Goal: Check status: Check status

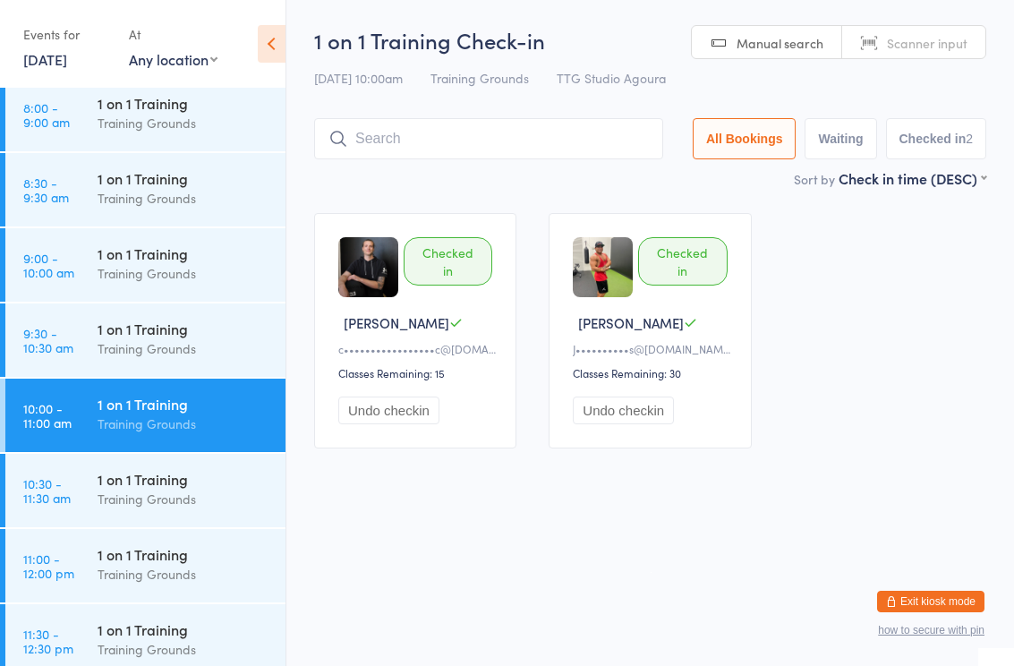
scroll to position [620, 0]
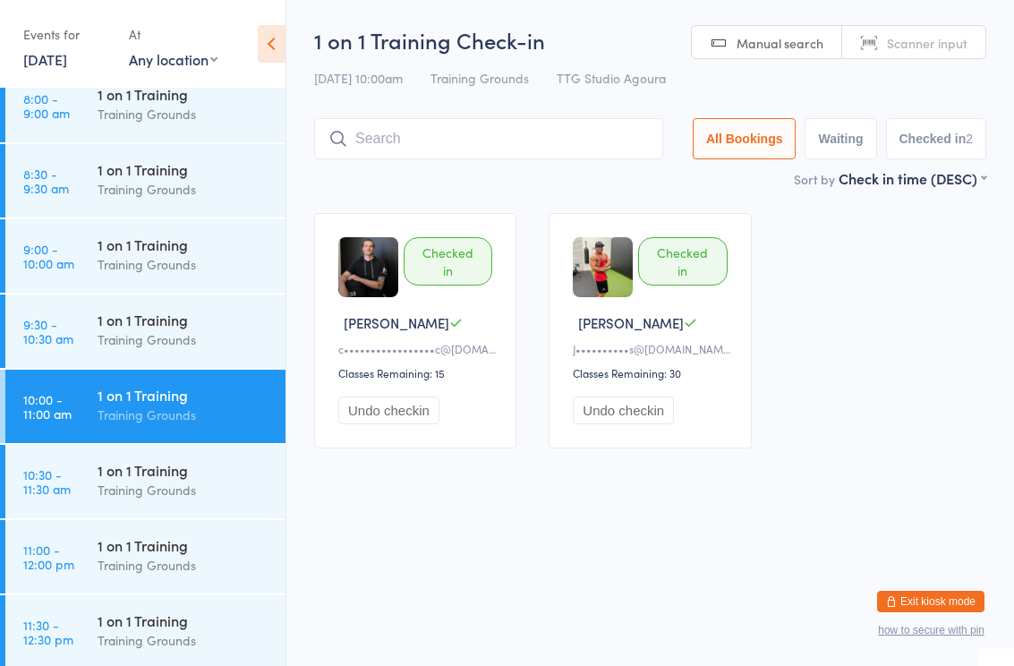
click at [124, 259] on div "Training Grounds" at bounding box center [184, 264] width 173 height 21
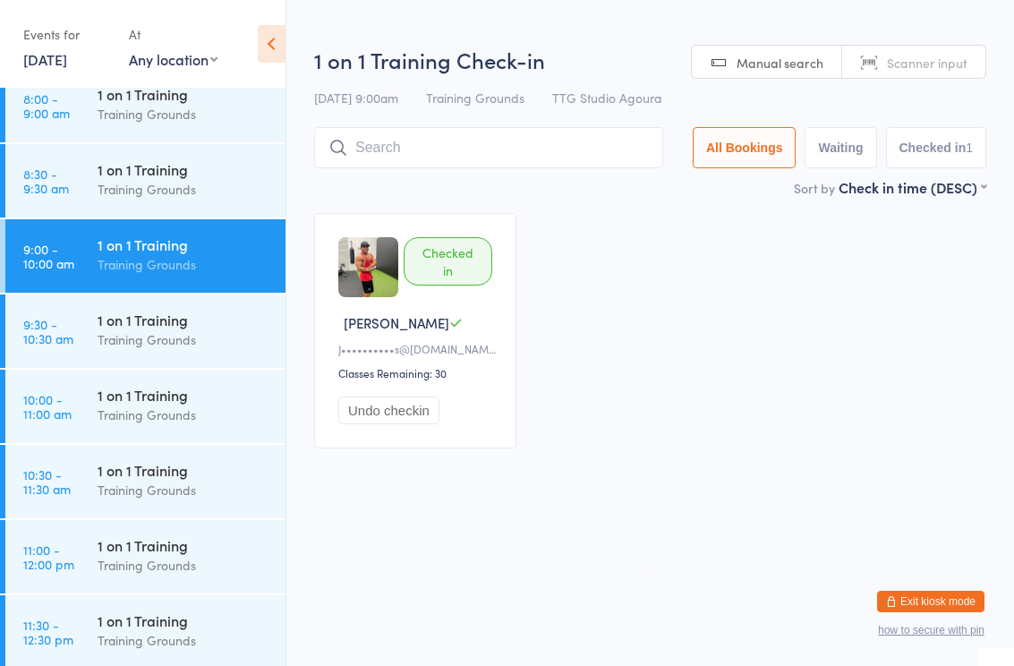
click at [441, 146] on input "search" at bounding box center [488, 147] width 349 height 41
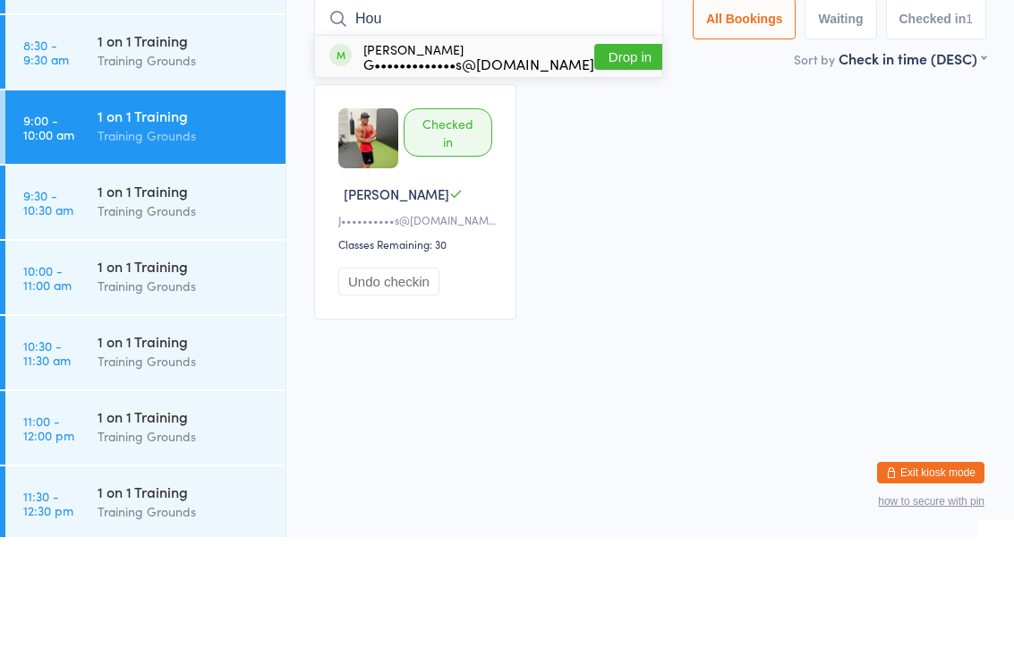
type input "Hou"
click at [510, 185] on div "G•••••••••••••s@[DOMAIN_NAME]" at bounding box center [478, 192] width 231 height 14
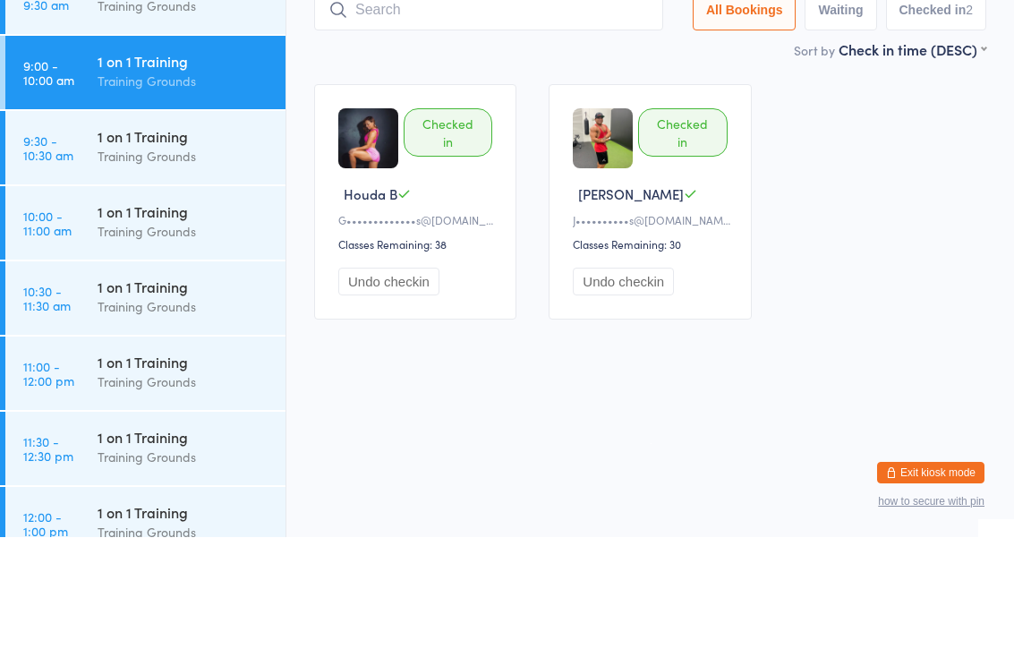
scroll to position [689, 0]
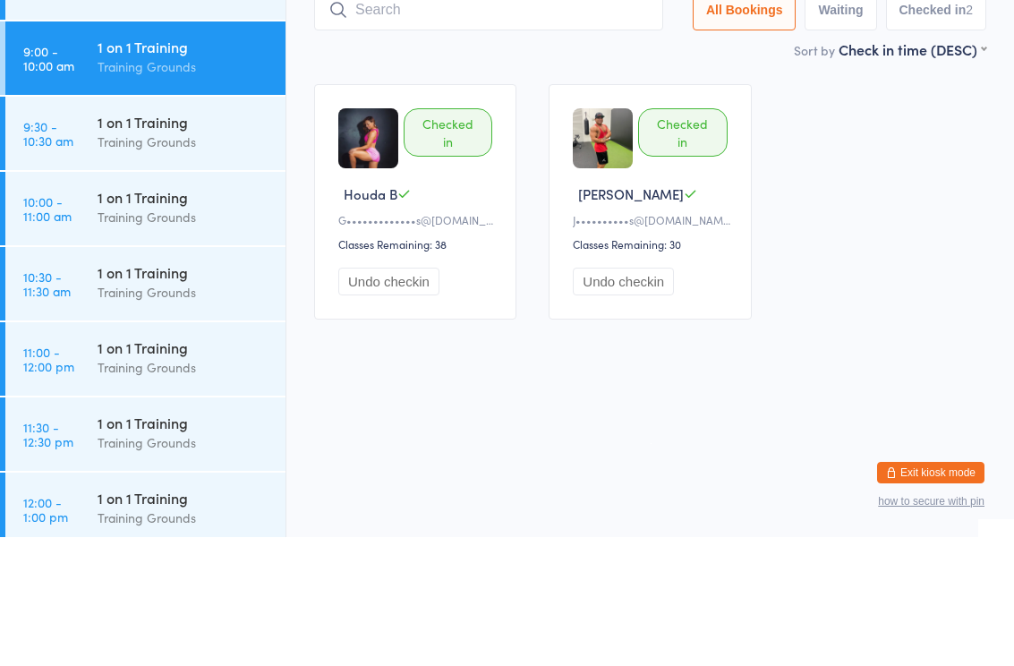
click at [205, 336] on div "Training Grounds" at bounding box center [184, 346] width 173 height 21
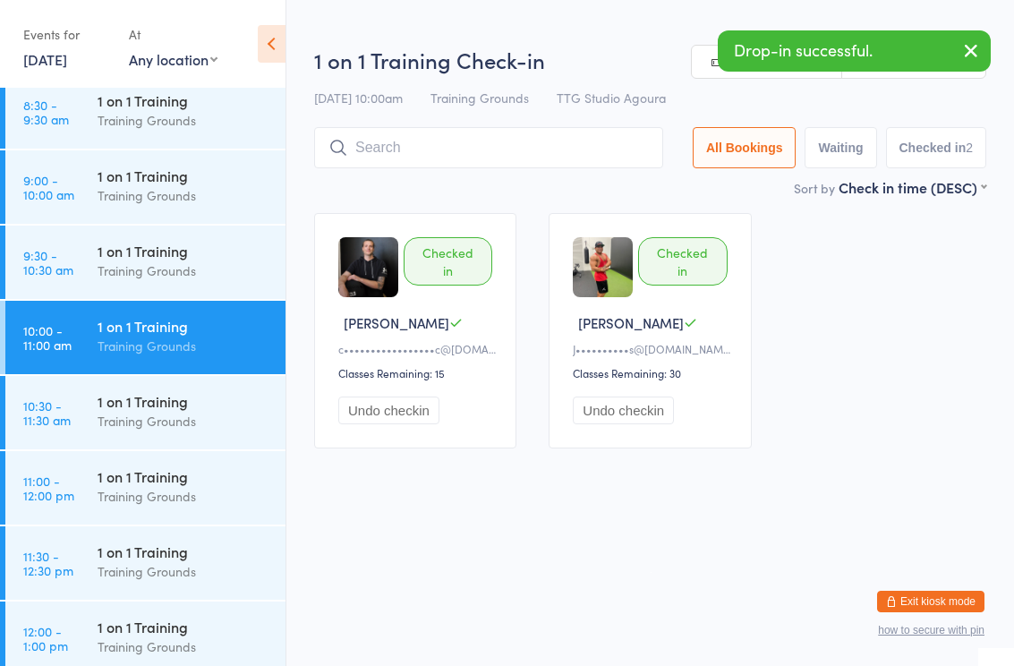
click at [455, 155] on input "search" at bounding box center [488, 147] width 349 height 41
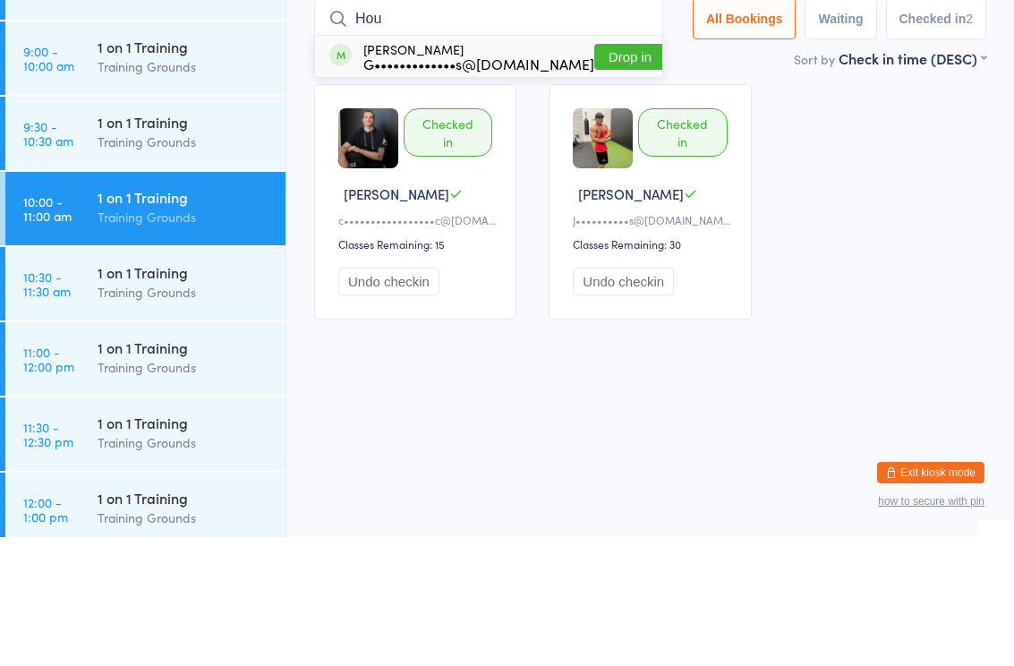
type input "Hou"
click at [466, 185] on div "G•••••••••••••s@[DOMAIN_NAME]" at bounding box center [478, 192] width 231 height 14
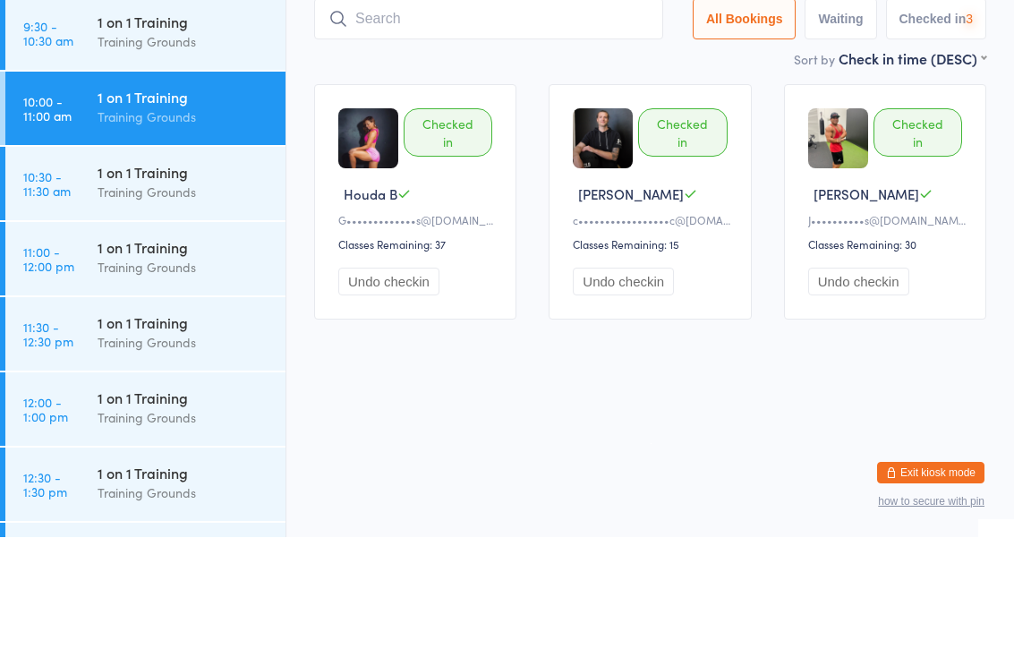
scroll to position [796, 0]
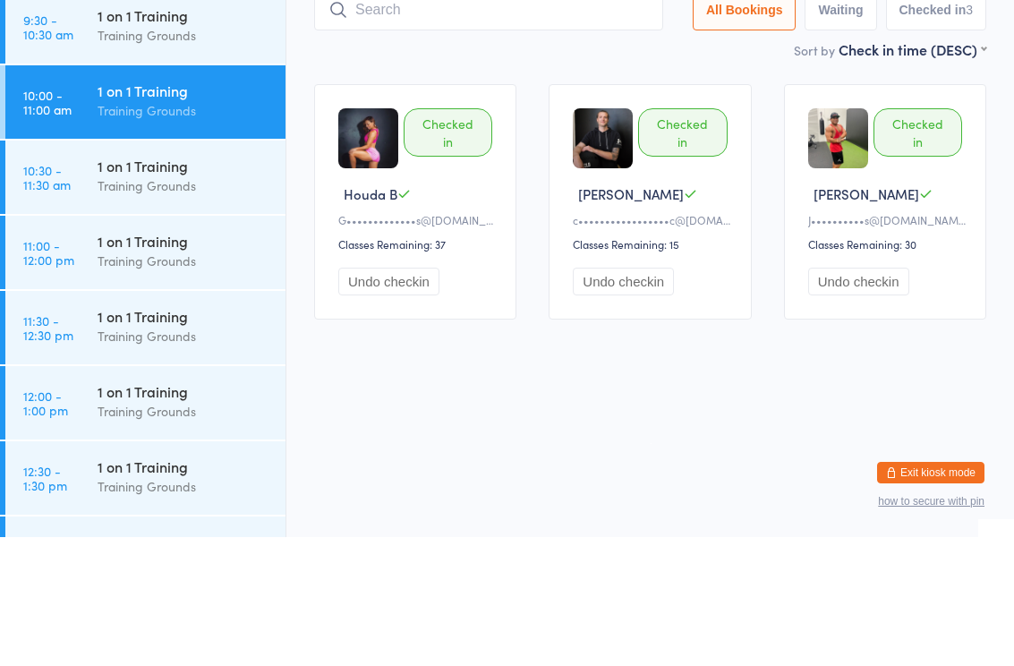
click at [165, 379] on div "Training Grounds" at bounding box center [184, 389] width 173 height 21
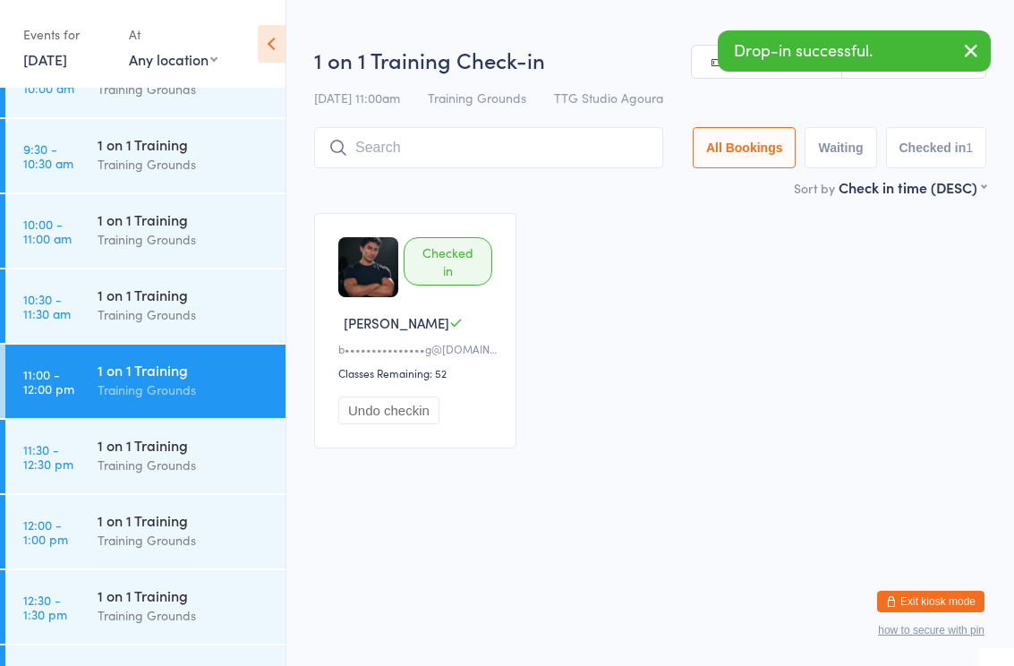
click at [431, 160] on input "search" at bounding box center [488, 147] width 349 height 41
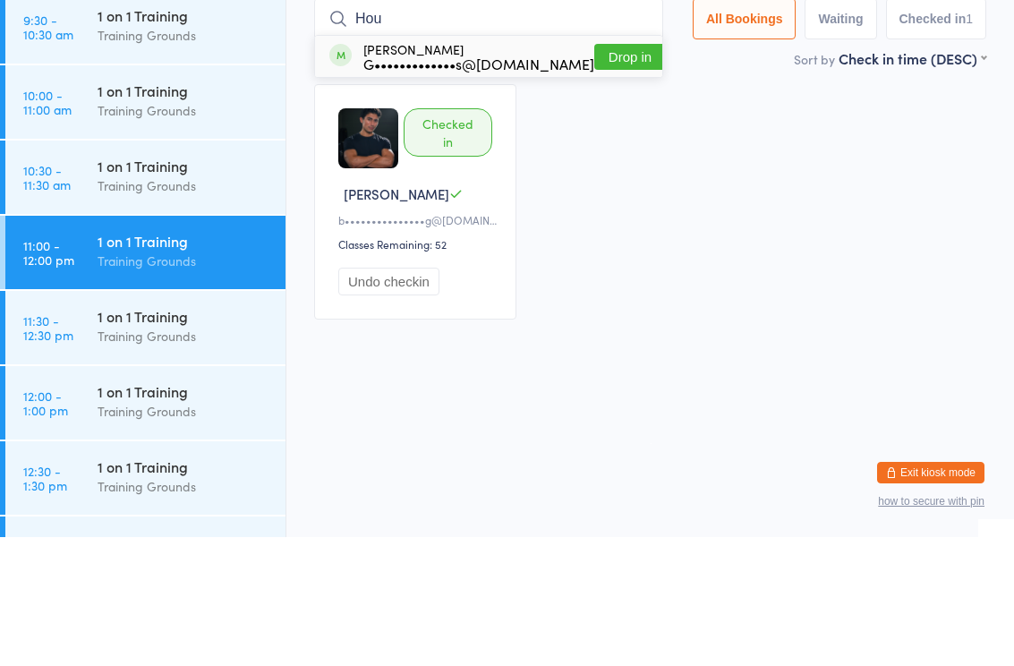
type input "Hou"
click at [473, 185] on div "G•••••••••••••s@[DOMAIN_NAME]" at bounding box center [478, 192] width 231 height 14
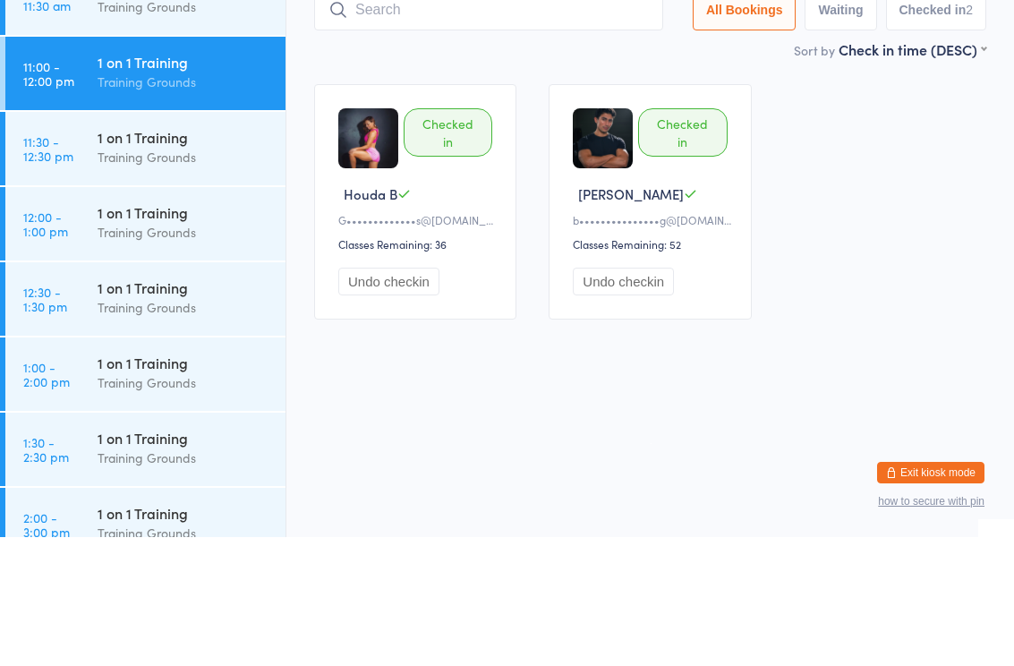
scroll to position [990, 0]
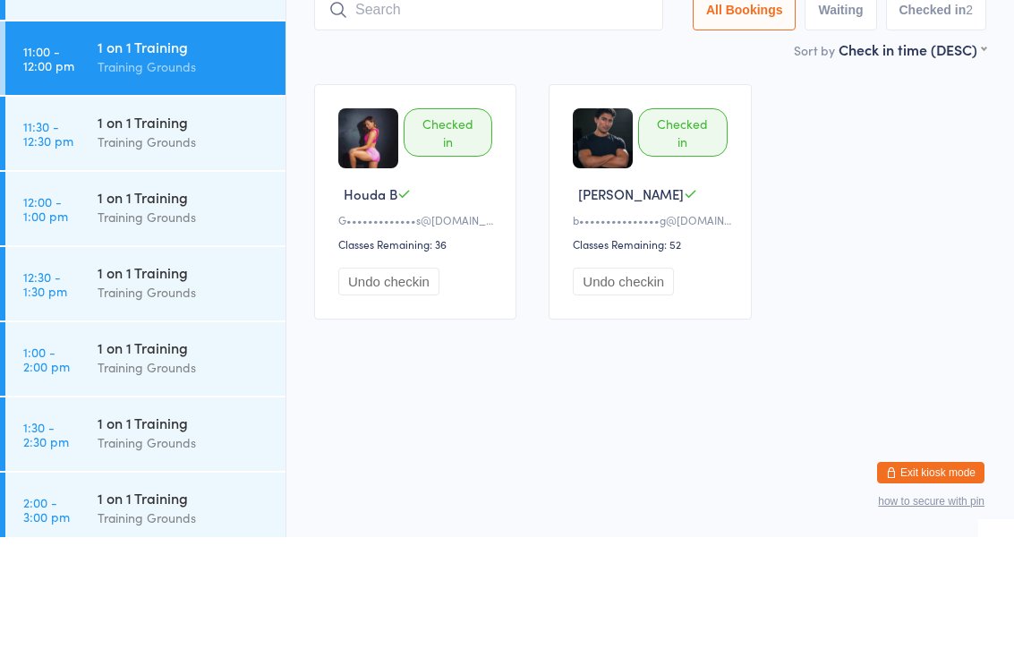
click at [183, 316] on div "1 on 1 Training" at bounding box center [184, 326] width 173 height 20
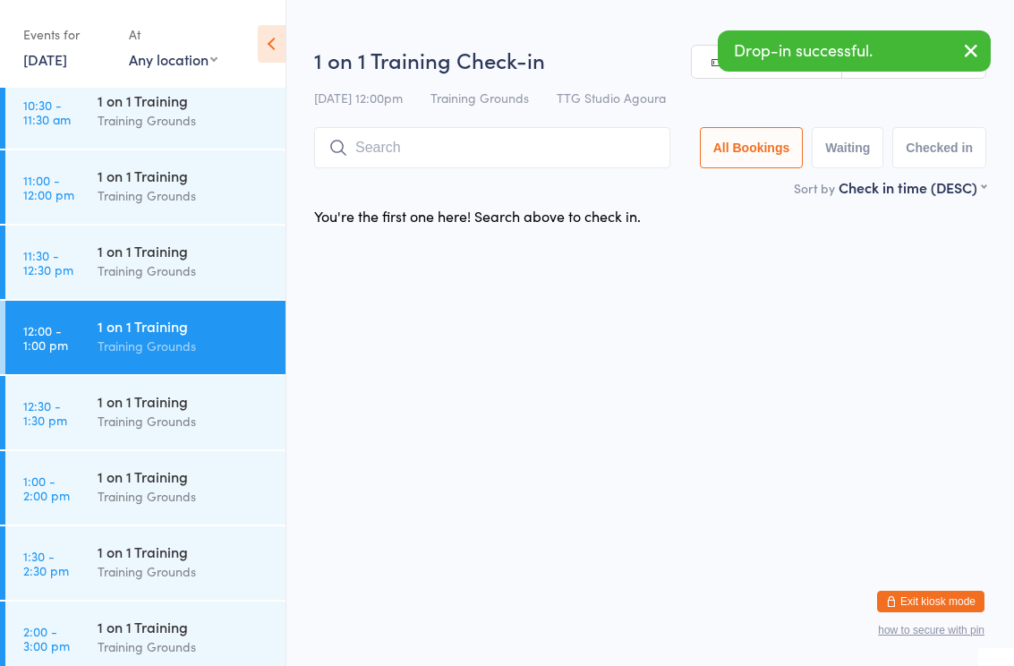
click at [404, 149] on input "search" at bounding box center [492, 147] width 356 height 41
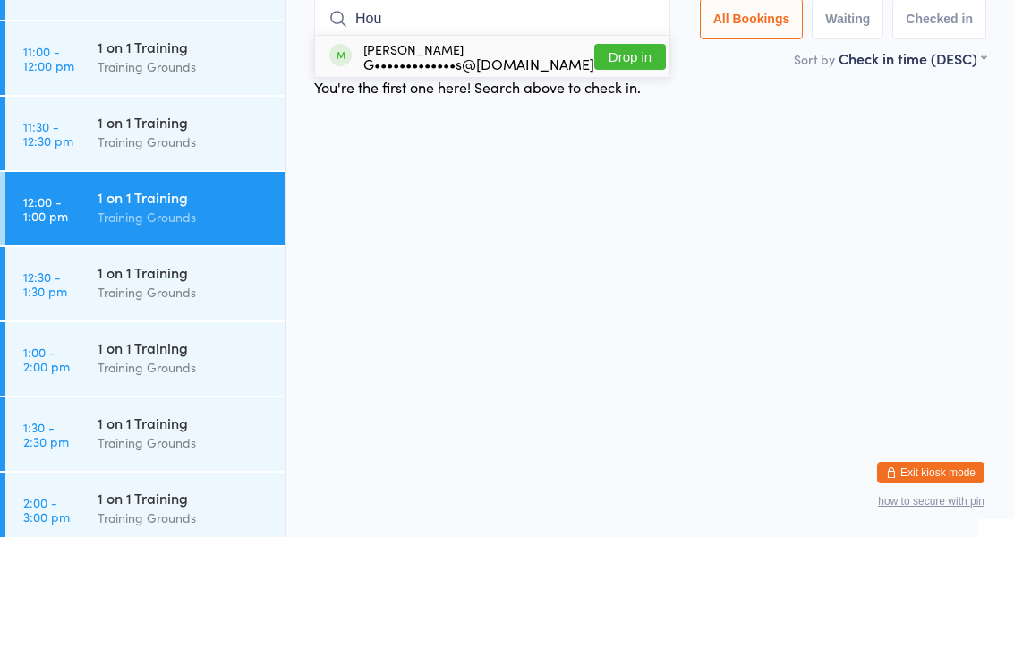
type input "Hou"
click at [473, 185] on div "G•••••••••••••s@[DOMAIN_NAME]" at bounding box center [478, 192] width 231 height 14
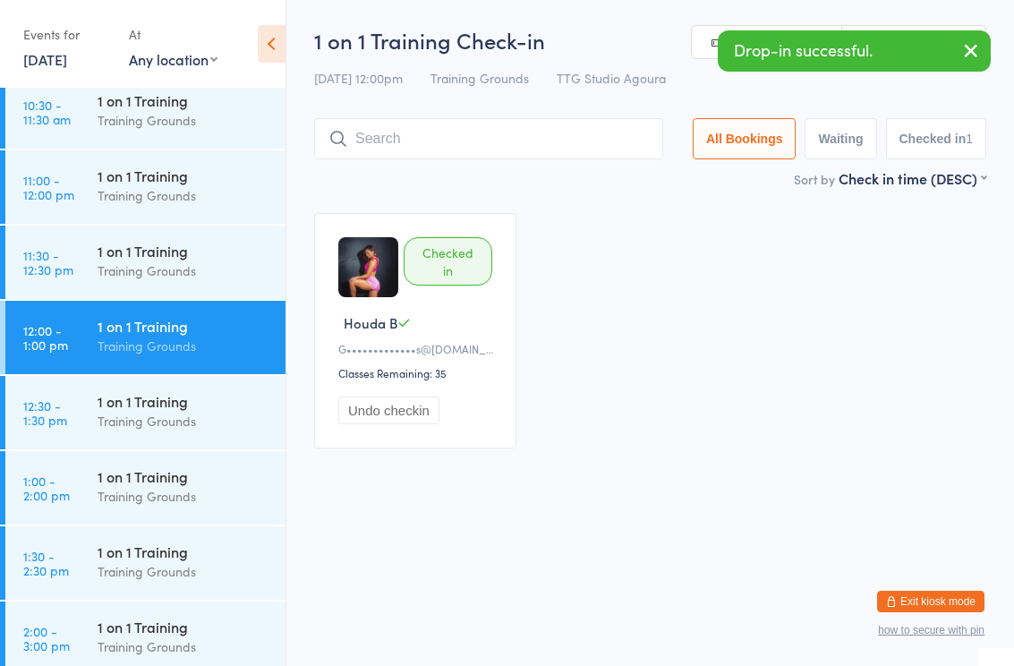
click at [173, 502] on div "Training Grounds" at bounding box center [184, 496] width 173 height 21
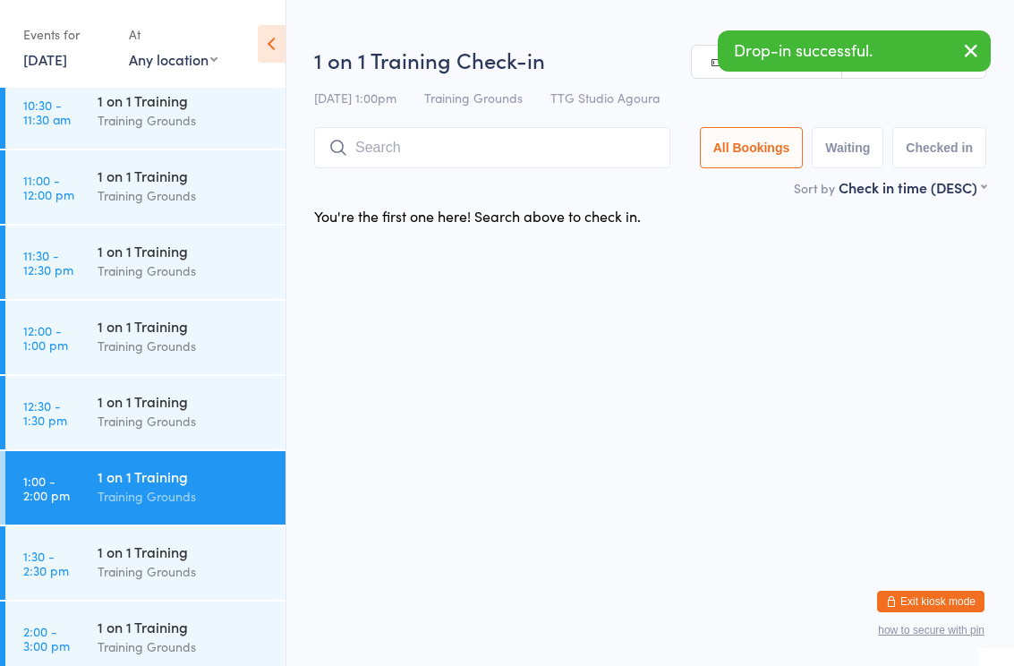
click at [407, 149] on input "search" at bounding box center [492, 147] width 356 height 41
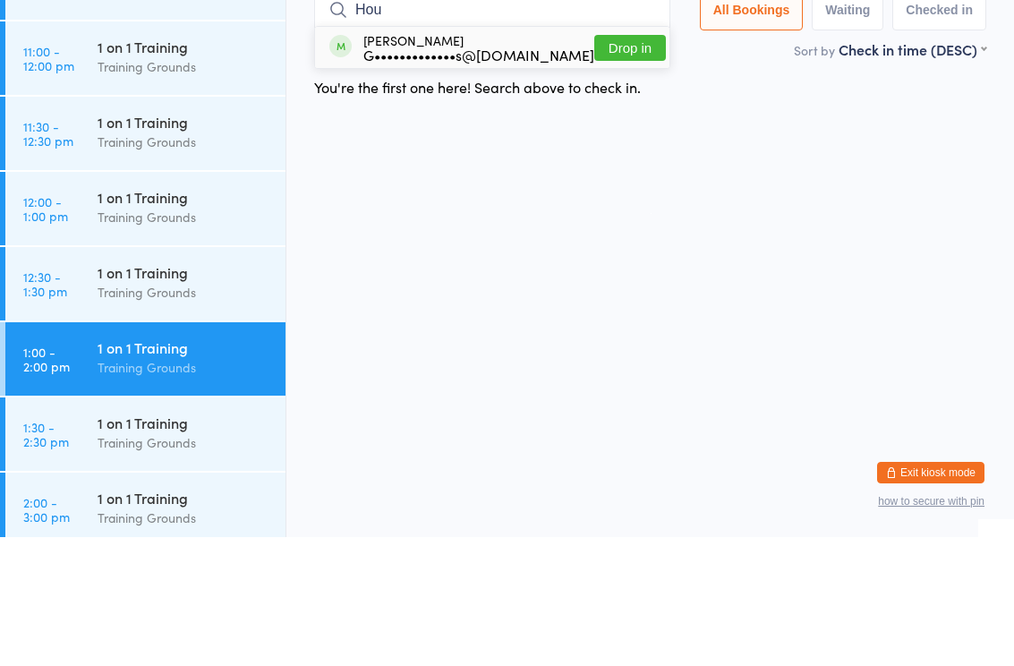
type input "Hou"
click at [462, 176] on div "G•••••••••••••s@[DOMAIN_NAME]" at bounding box center [478, 183] width 231 height 14
